Goal: Communication & Community: Participate in discussion

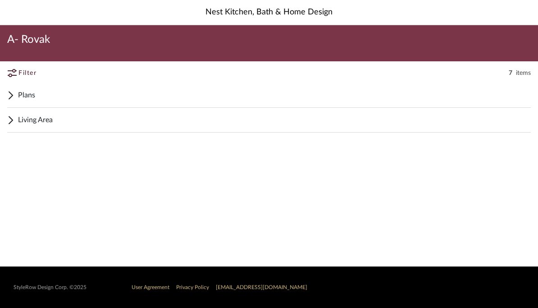
click at [18, 96] on div "Plans" at bounding box center [269, 95] width 524 height 25
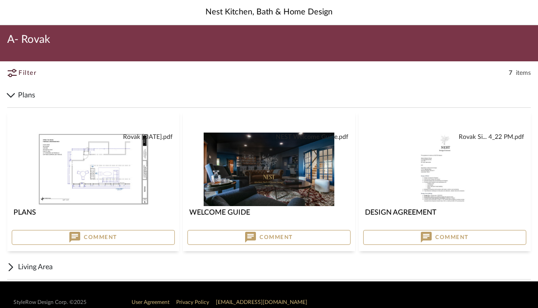
click at [125, 238] on button "Comment" at bounding box center [93, 237] width 163 height 15
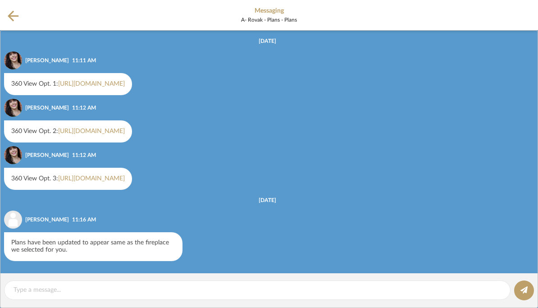
scroll to position [15, 0]
click at [125, 81] on link "[URL][DOMAIN_NAME]" at bounding box center [91, 84] width 67 height 6
